Goal: Transaction & Acquisition: Purchase product/service

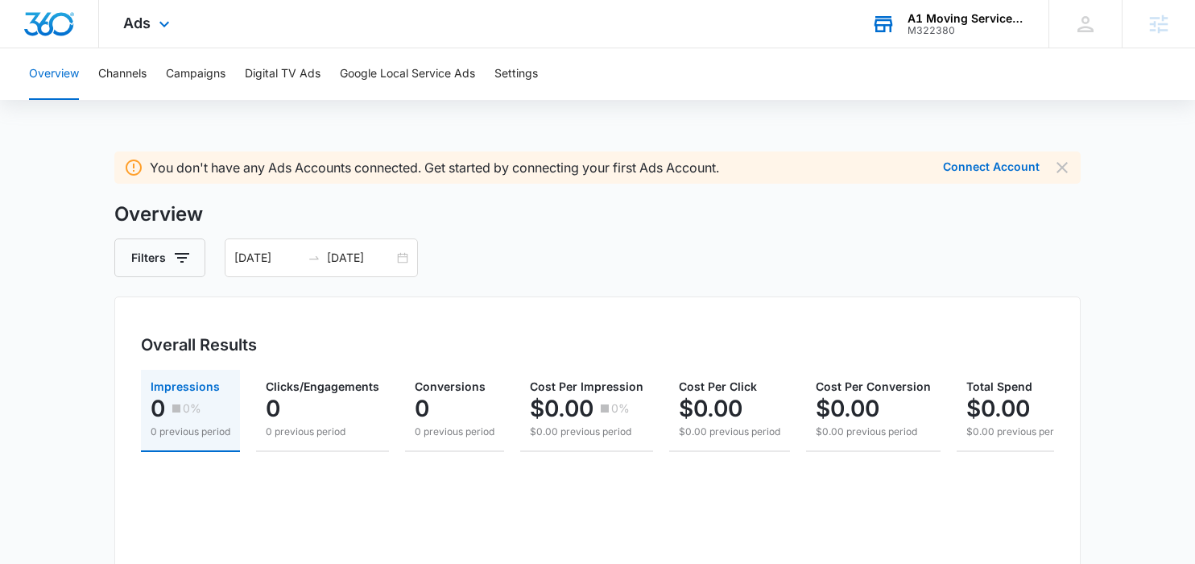
click at [944, 28] on div "M322380" at bounding box center [967, 30] width 118 height 11
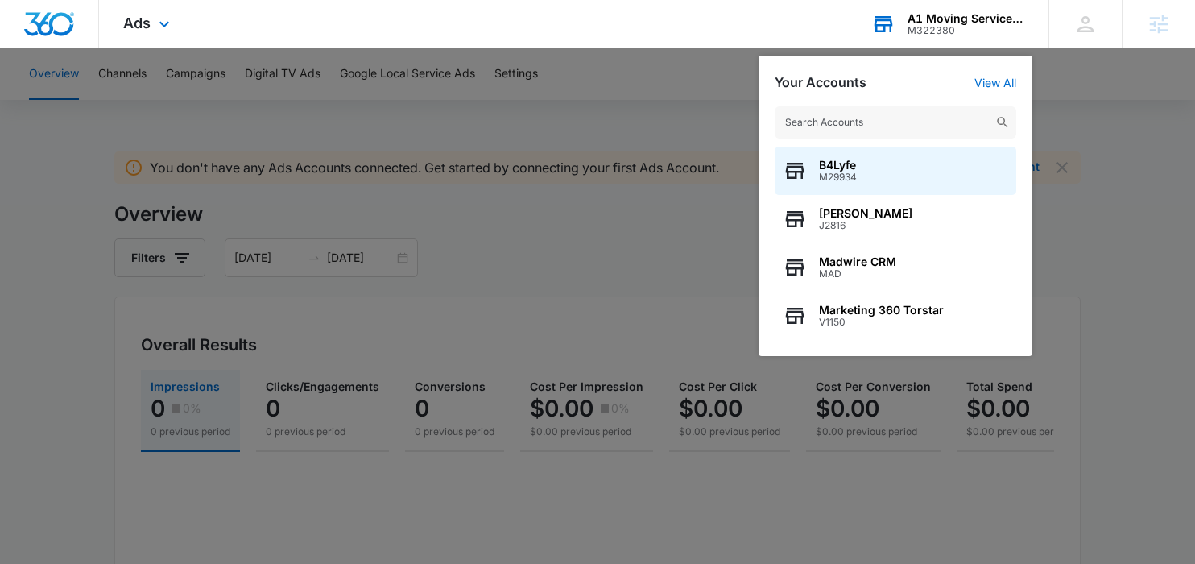
click at [879, 119] on input "text" at bounding box center [896, 122] width 242 height 32
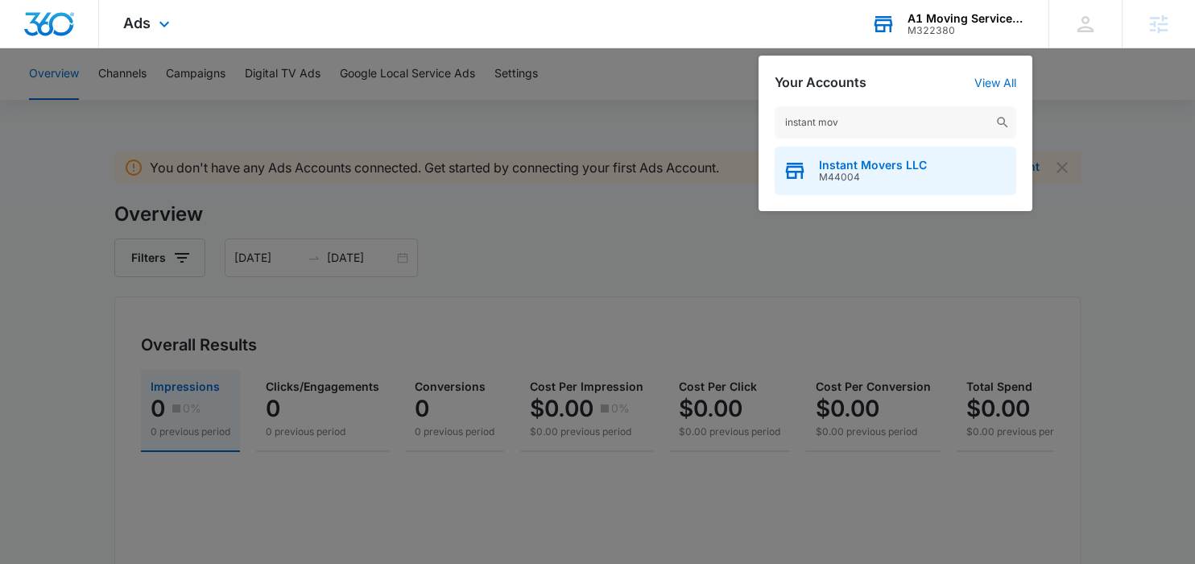
type input "instant mov"
click at [864, 163] on span "Instant Movers LLC" at bounding box center [873, 165] width 108 height 13
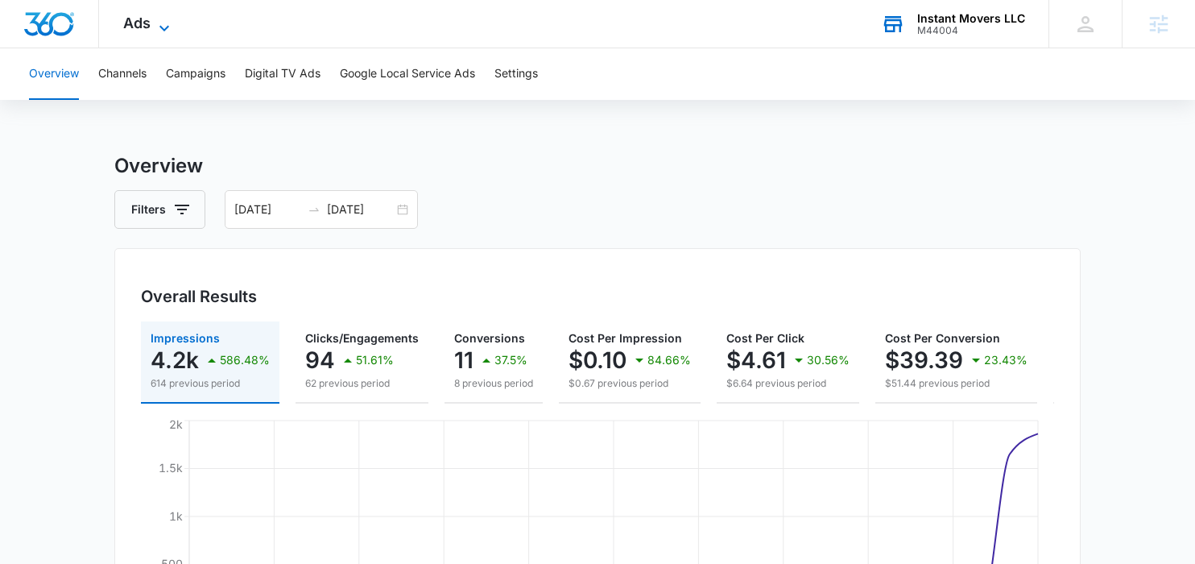
click at [156, 16] on div "Ads Apps Reputation Websites Forms CRM Email Social Shop POS Content Ads Intell…" at bounding box center [148, 24] width 99 height 48
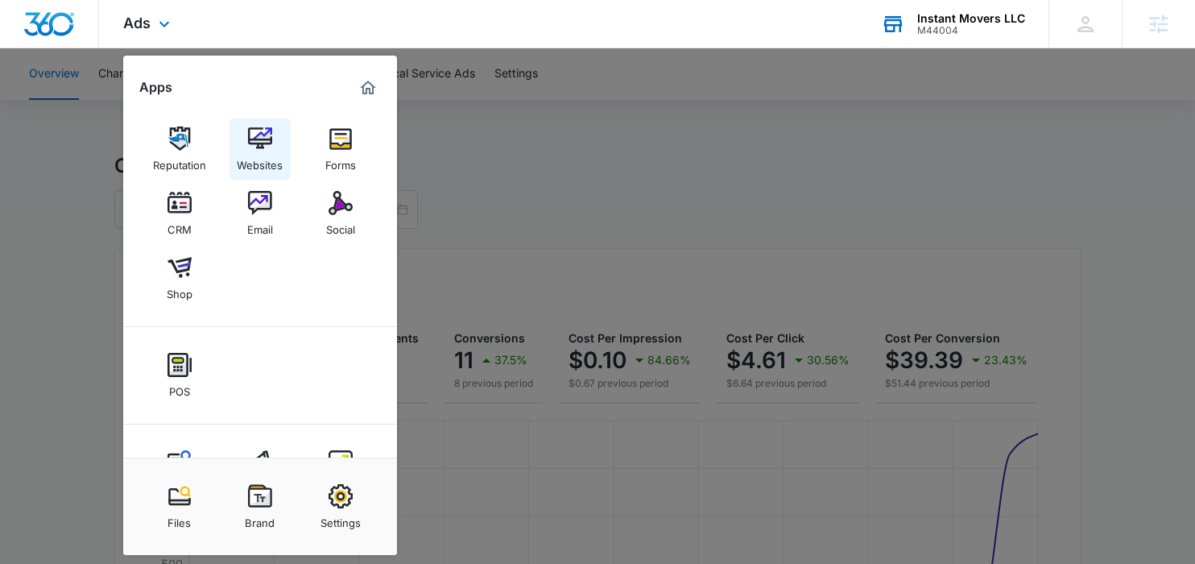
click at [272, 148] on link "Websites" at bounding box center [260, 148] width 61 height 61
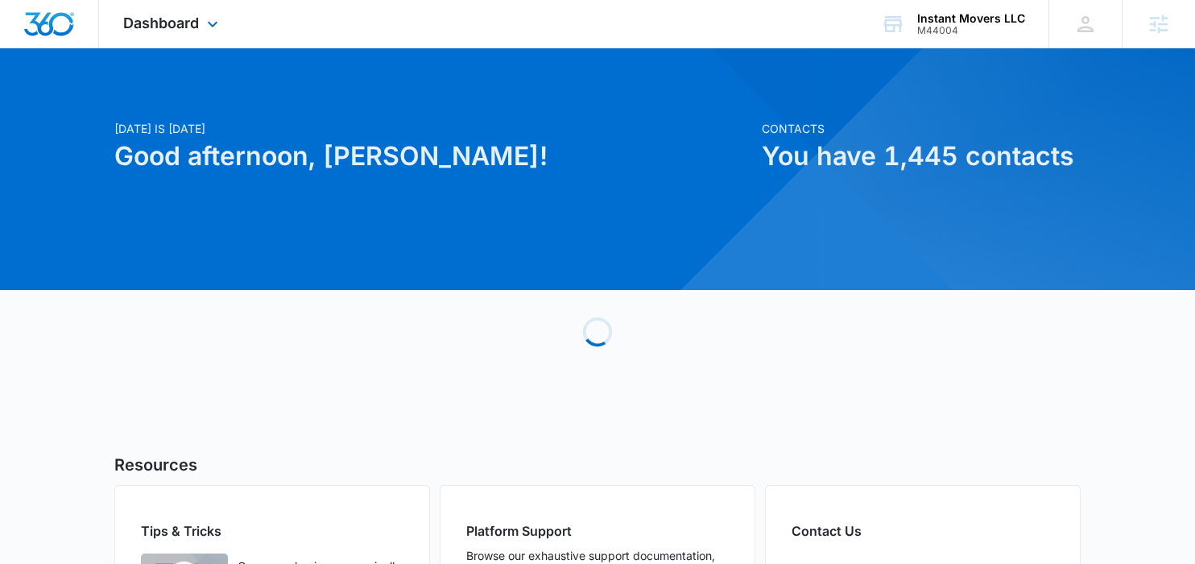
click at [168, 13] on div "Dashboard Apps Reputation Websites Forms CRM Email Social Shop POS Content Ads …" at bounding box center [172, 24] width 147 height 48
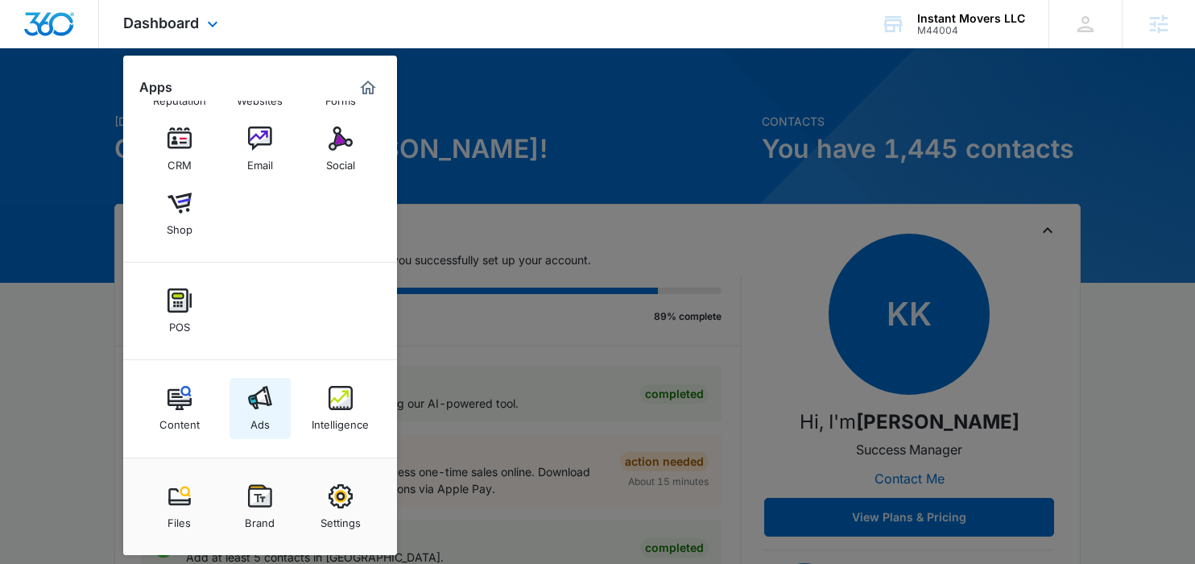
scroll to position [19, 0]
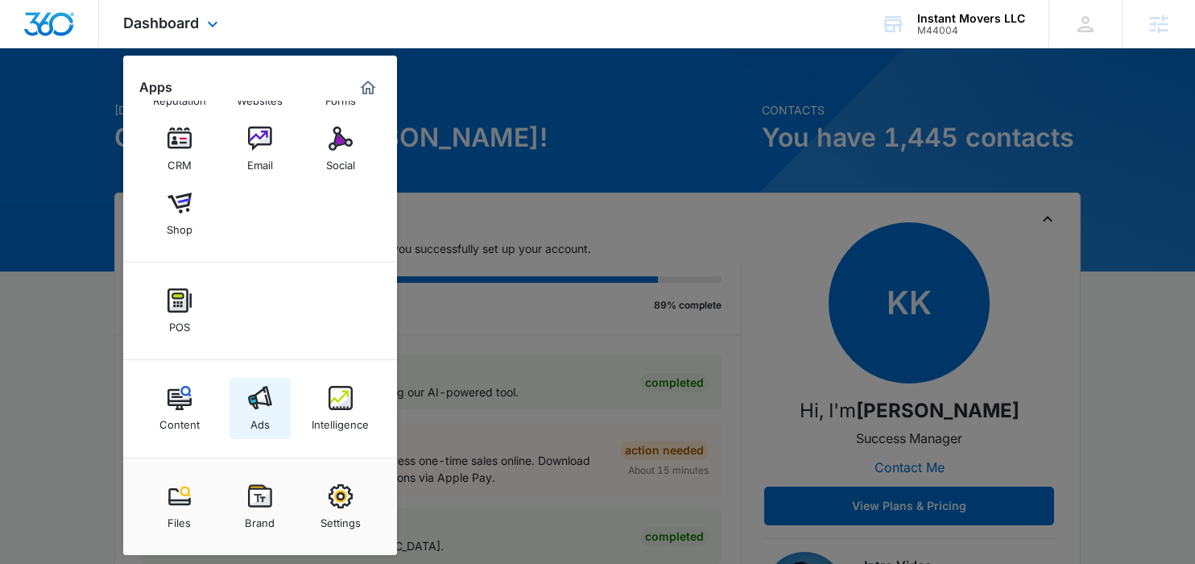
click at [266, 390] on img at bounding box center [260, 398] width 24 height 24
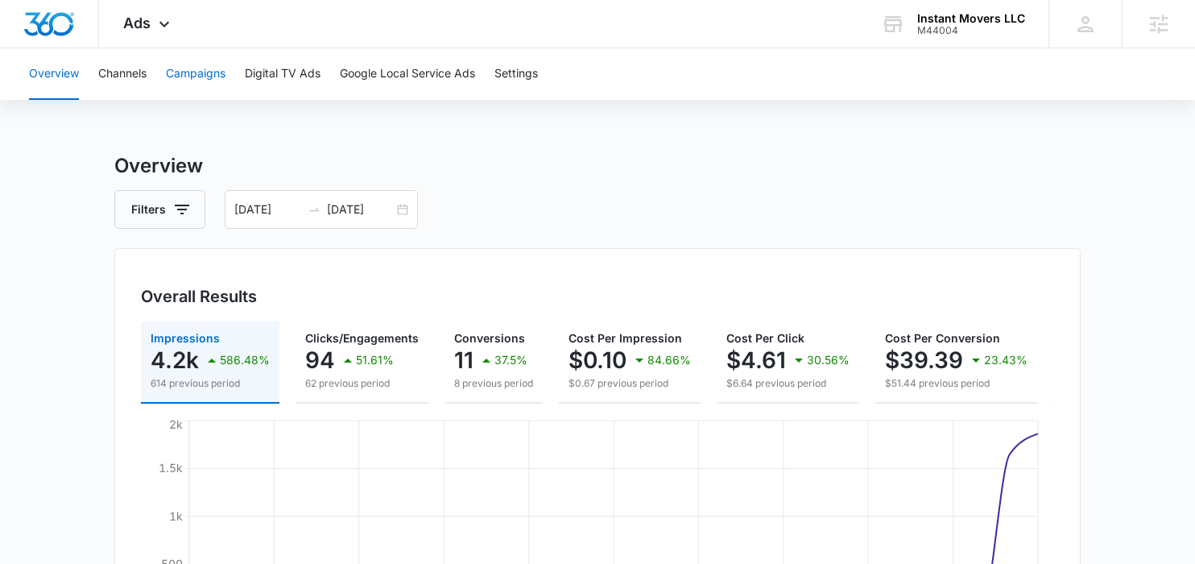
click at [188, 77] on button "Campaigns" at bounding box center [196, 74] width 60 height 52
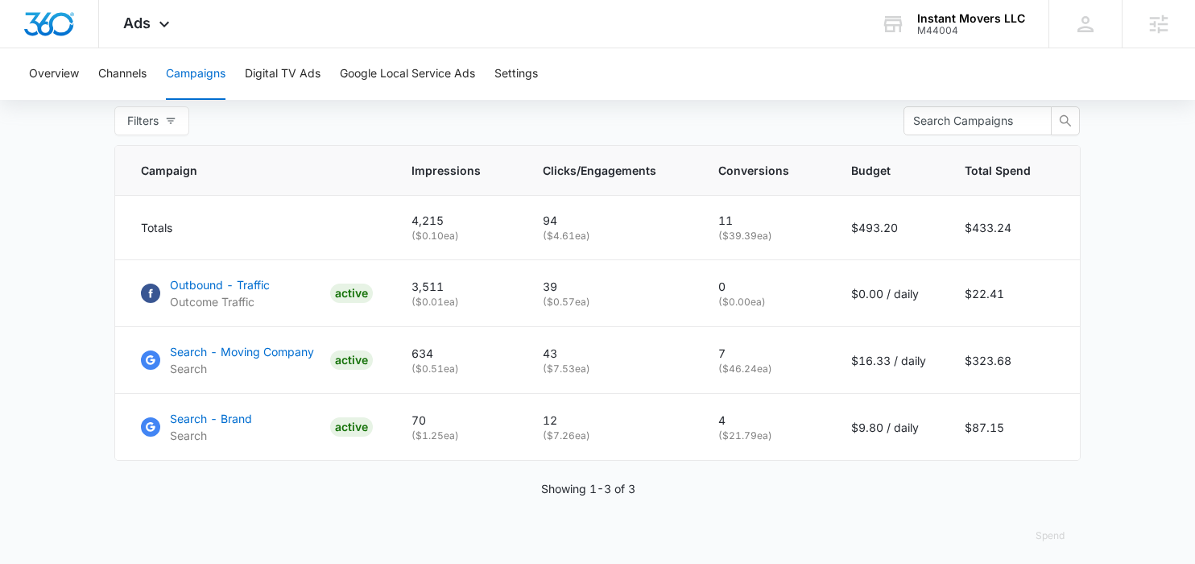
scroll to position [640, 0]
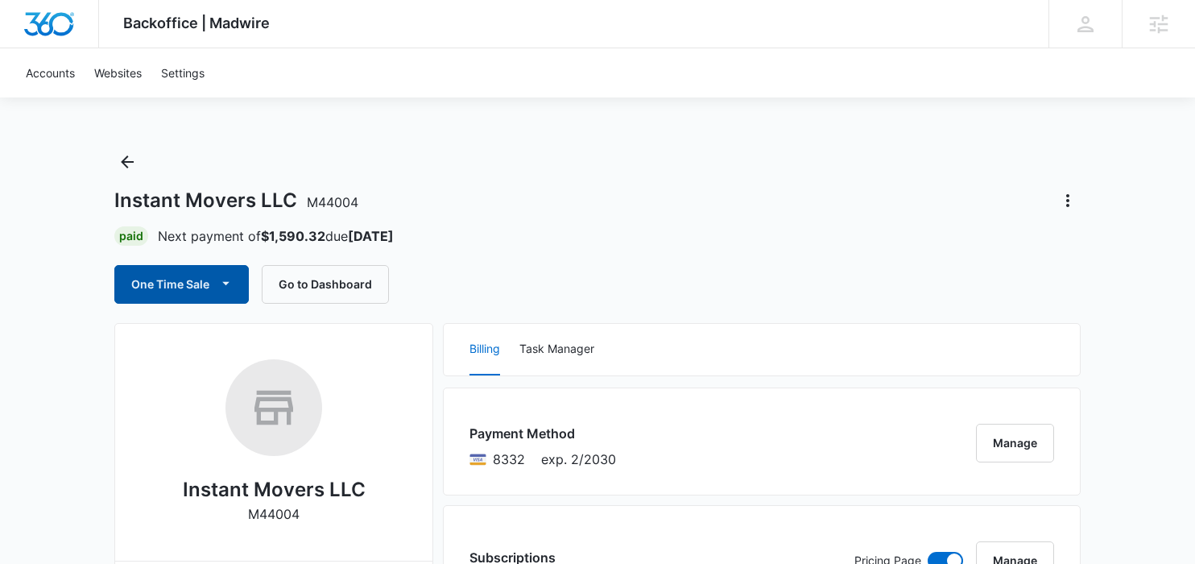
drag, startPoint x: 188, startPoint y: 291, endPoint x: 189, endPoint y: 301, distance: 10.6
click at [188, 292] on button "One Time Sale" at bounding box center [181, 284] width 135 height 39
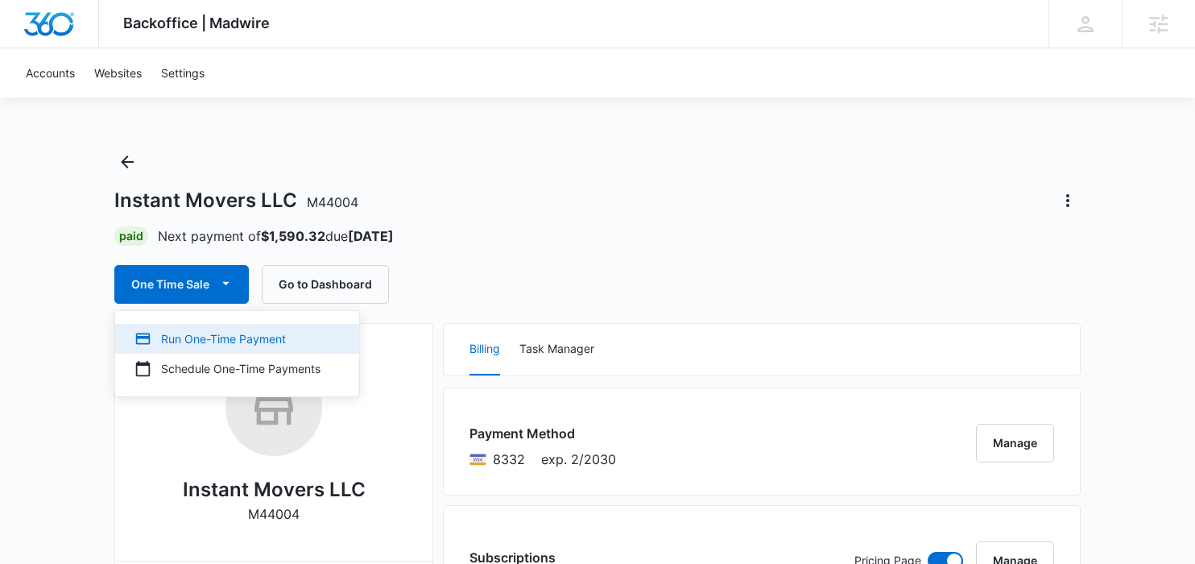
click at [200, 339] on div "Run One-Time Payment" at bounding box center [228, 338] width 186 height 17
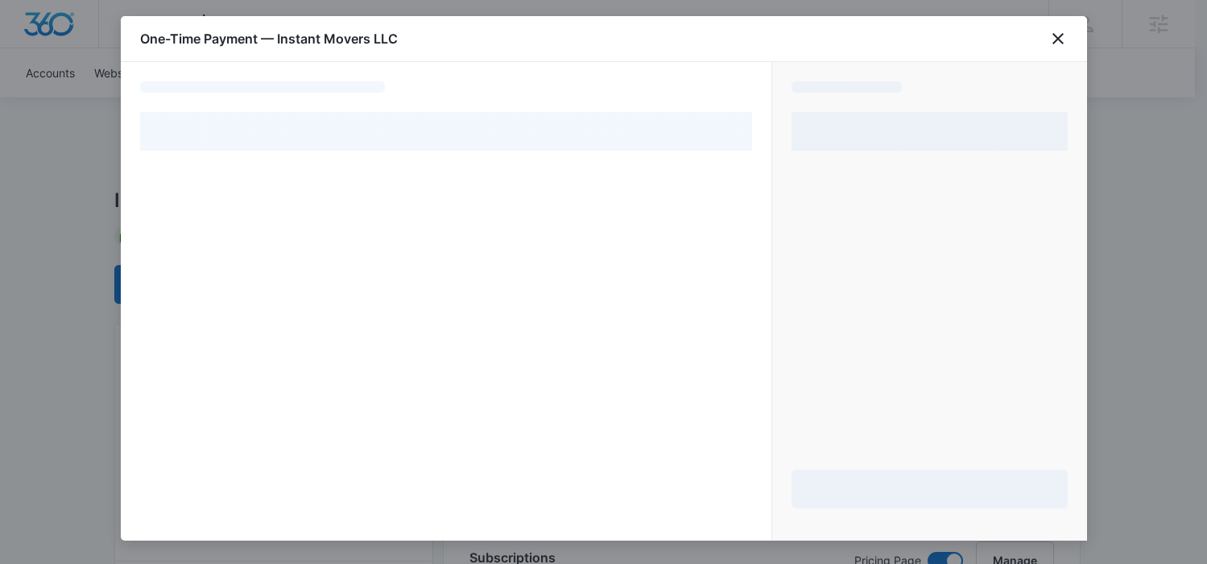
select select "pm_1QhwO6A4n8RTgNjUoaPTncOW"
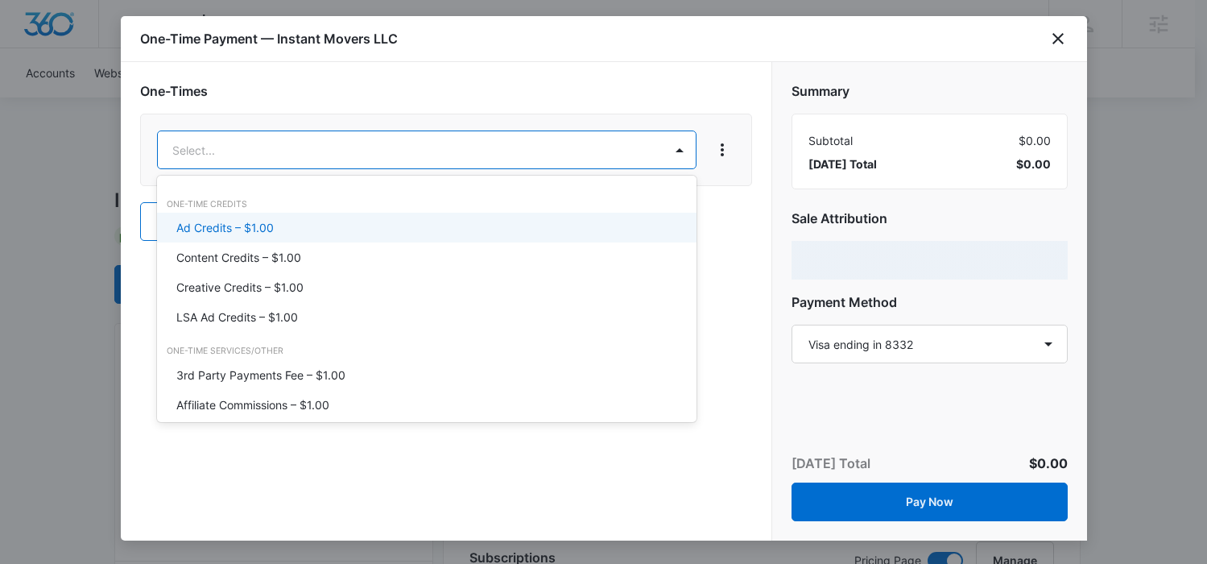
drag, startPoint x: 313, startPoint y: 166, endPoint x: 315, endPoint y: 178, distance: 12.2
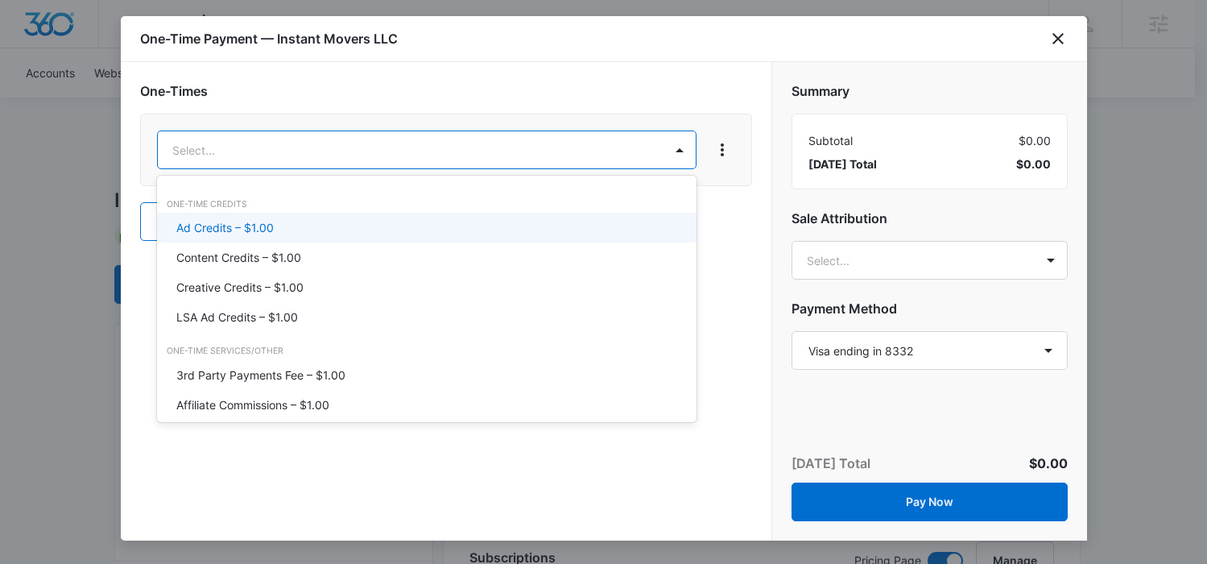
click at [286, 228] on div "Ad Credits – $1.00" at bounding box center [425, 227] width 498 height 17
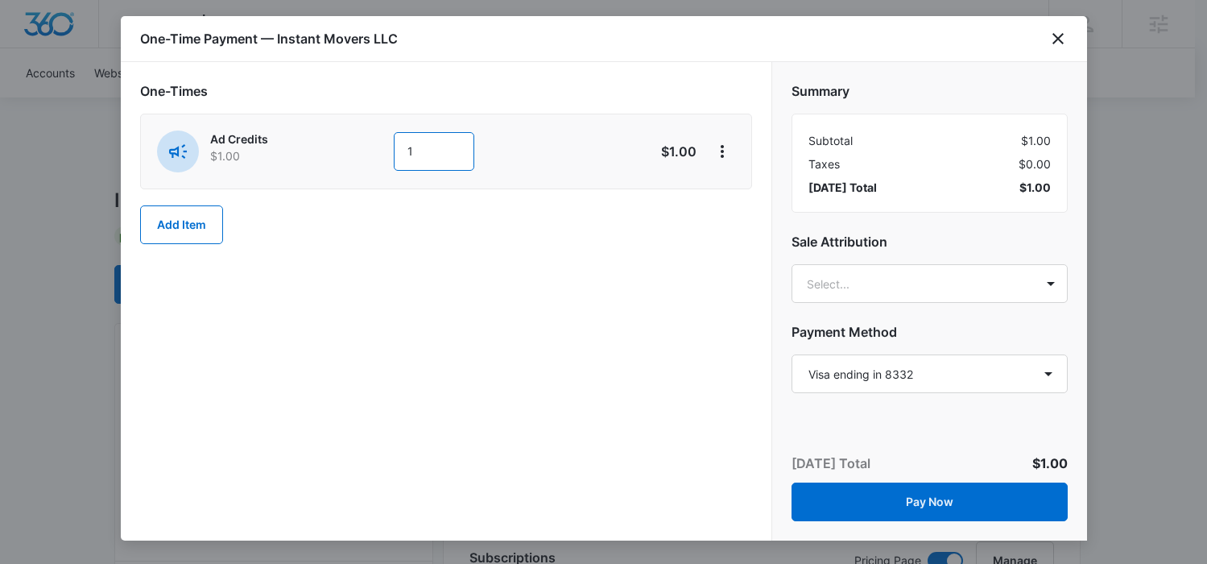
drag, startPoint x: 421, startPoint y: 151, endPoint x: 350, endPoint y: 157, distance: 71.1
click at [350, 157] on div "Ad Credits $1.00 1" at bounding box center [389, 151] width 464 height 42
type input "750"
click at [185, 228] on button "Add Item" at bounding box center [181, 224] width 83 height 39
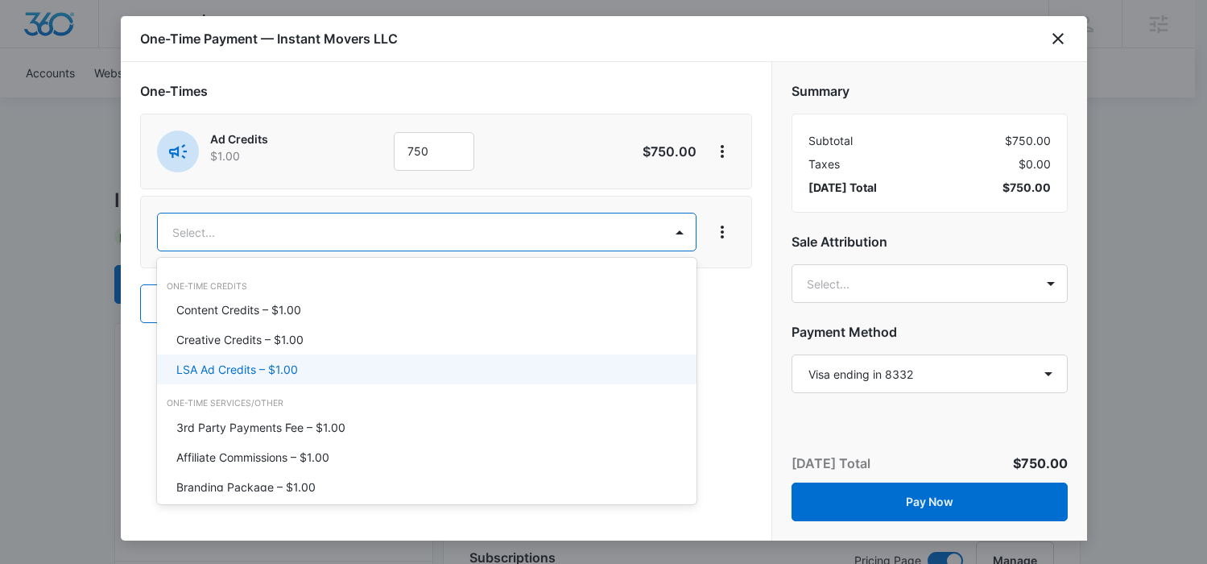
click at [272, 367] on p "LSA Ad Credits – $1.00" at bounding box center [237, 369] width 122 height 17
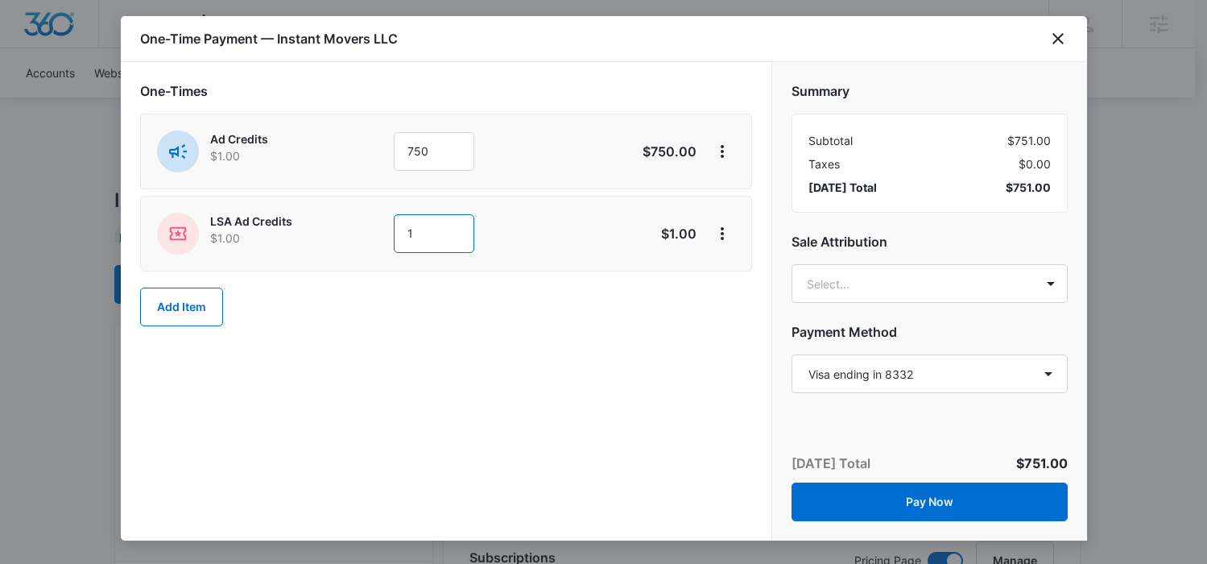
drag, startPoint x: 427, startPoint y: 233, endPoint x: 365, endPoint y: 233, distance: 62.0
click at [365, 233] on div "LSA Ad Credits $1.00 1" at bounding box center [389, 234] width 464 height 42
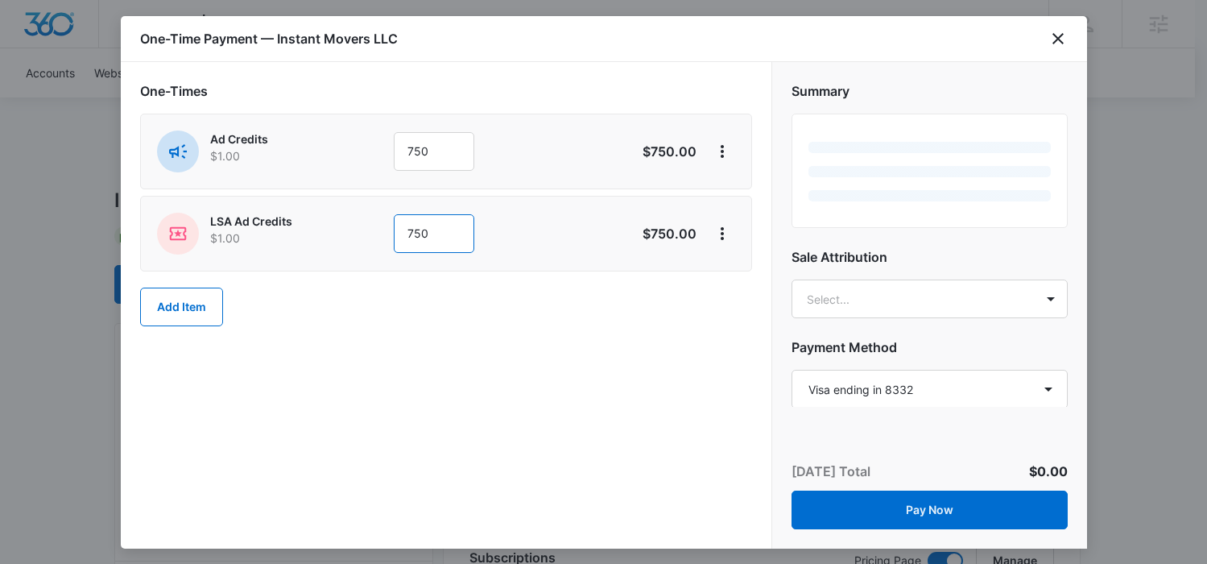
type input "750"
click at [543, 347] on div "One-Times Ad Credits $1.00 750 $750.00 LSA Ad Credits $1.00 750 $750.00 Add Item" at bounding box center [446, 305] width 651 height 487
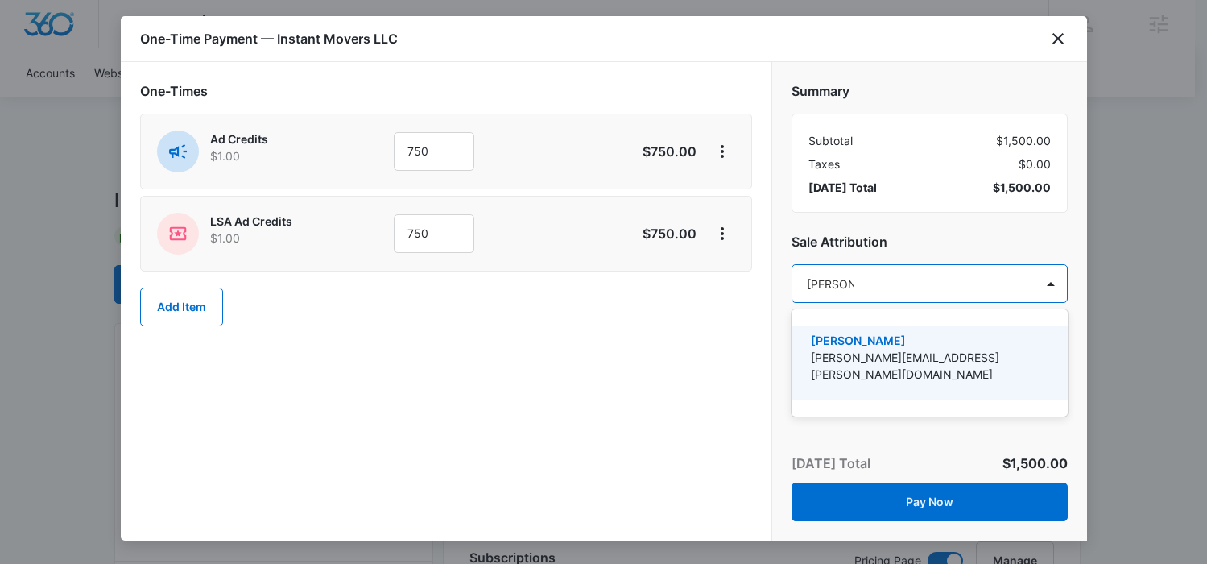
type input "kyle knoop"
click at [953, 361] on p "[PERSON_NAME][EMAIL_ADDRESS][PERSON_NAME][DOMAIN_NAME]" at bounding box center [928, 366] width 234 height 34
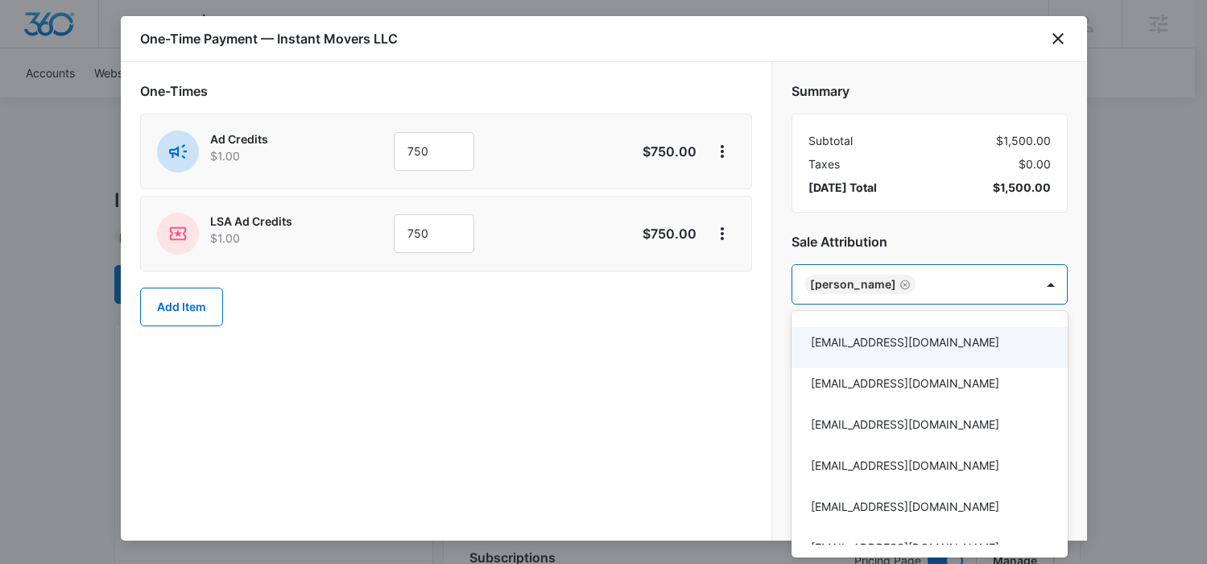
click at [606, 382] on div at bounding box center [603, 282] width 1207 height 564
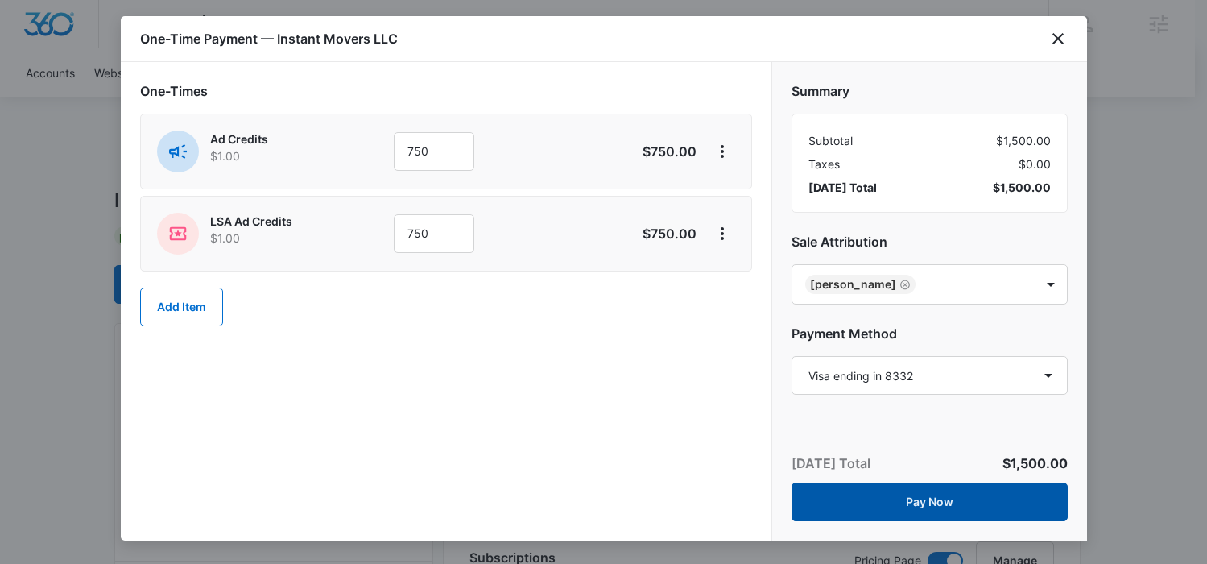
click at [967, 503] on button "Pay Now" at bounding box center [930, 502] width 276 height 39
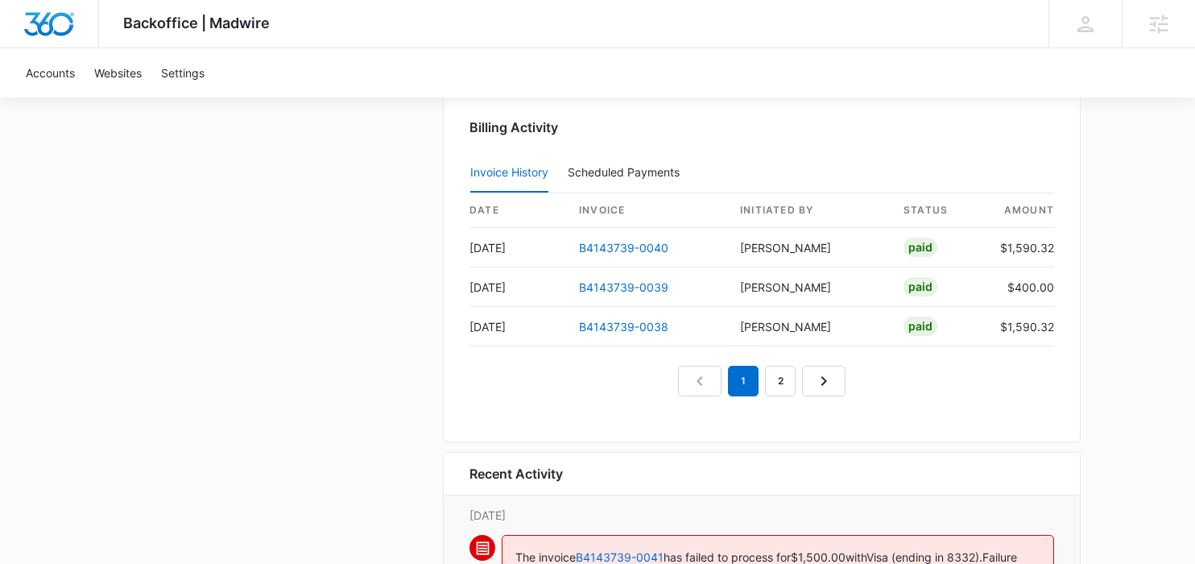
scroll to position [1924, 0]
